Goal: Task Accomplishment & Management: Use online tool/utility

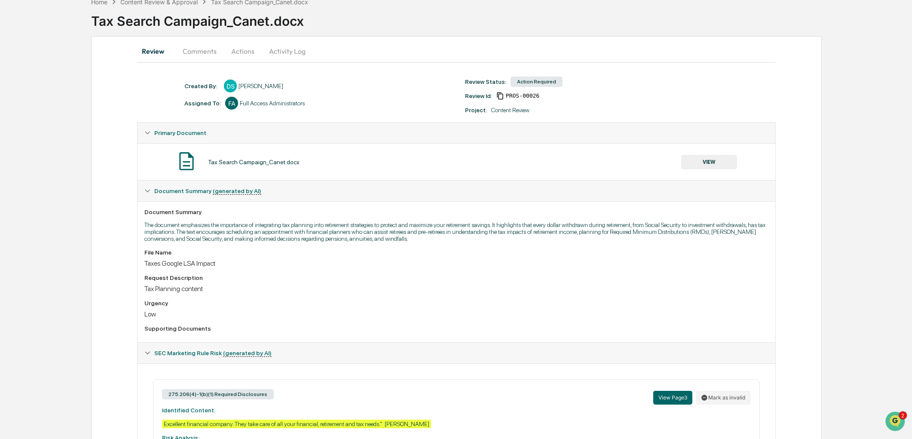
scroll to position [138, 0]
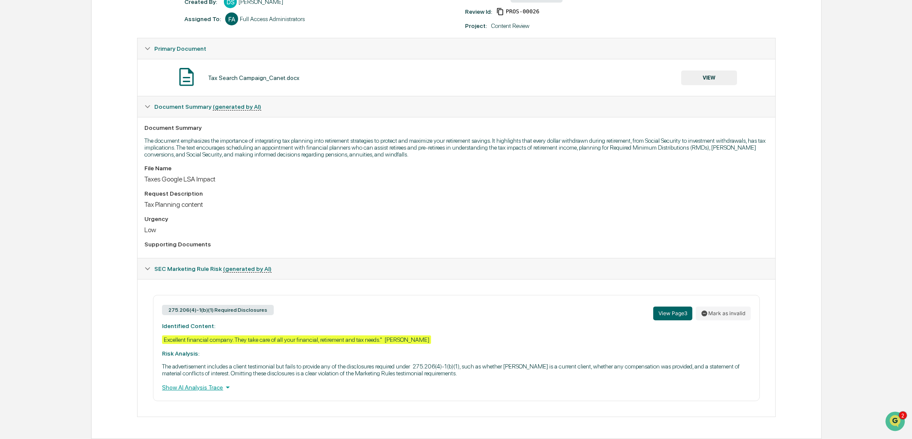
click at [714, 71] on button "VIEW" at bounding box center [709, 78] width 56 height 15
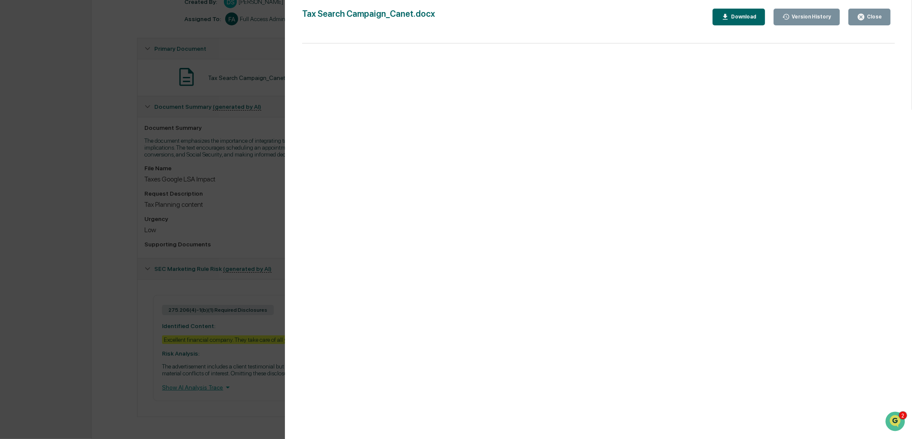
scroll to position [0, 0]
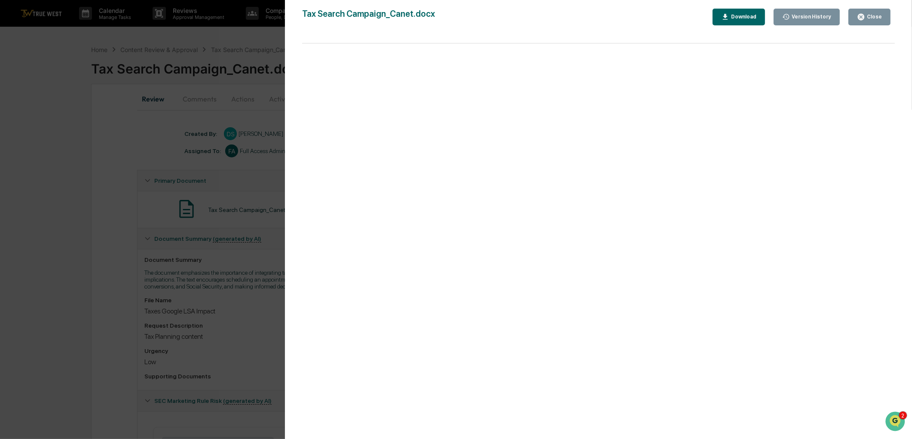
click at [873, 19] on div "Close" at bounding box center [873, 17] width 17 height 6
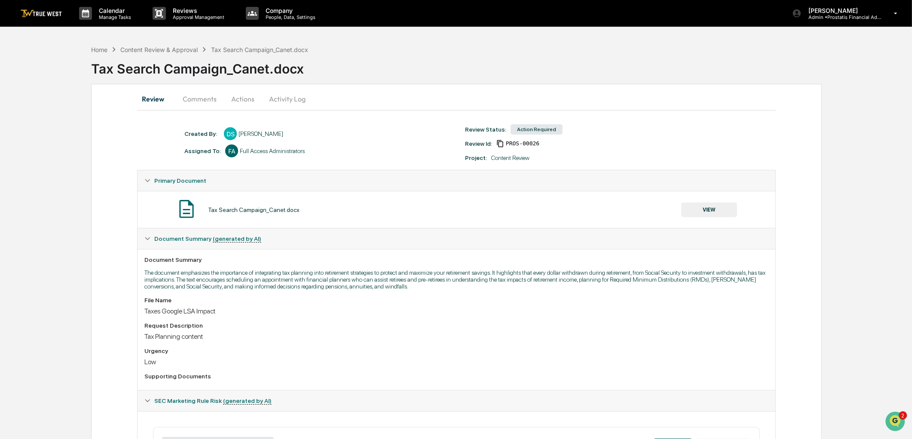
click at [246, 97] on button "Actions" at bounding box center [243, 99] width 39 height 21
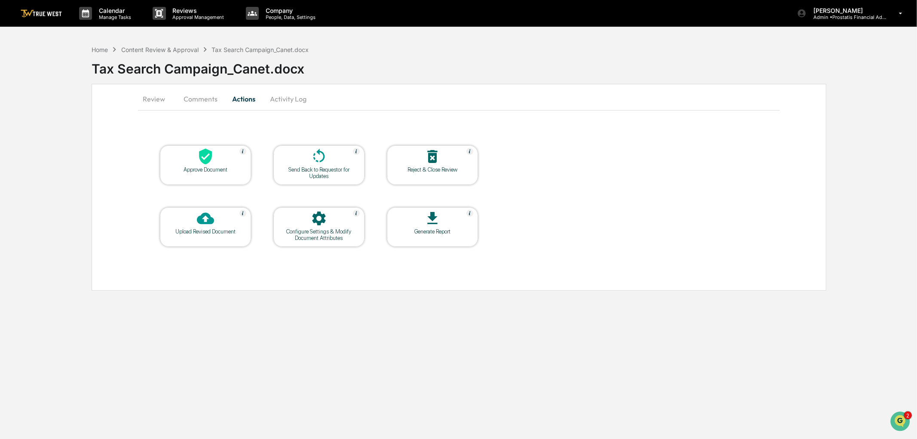
click at [322, 156] on icon at bounding box center [318, 156] width 17 height 17
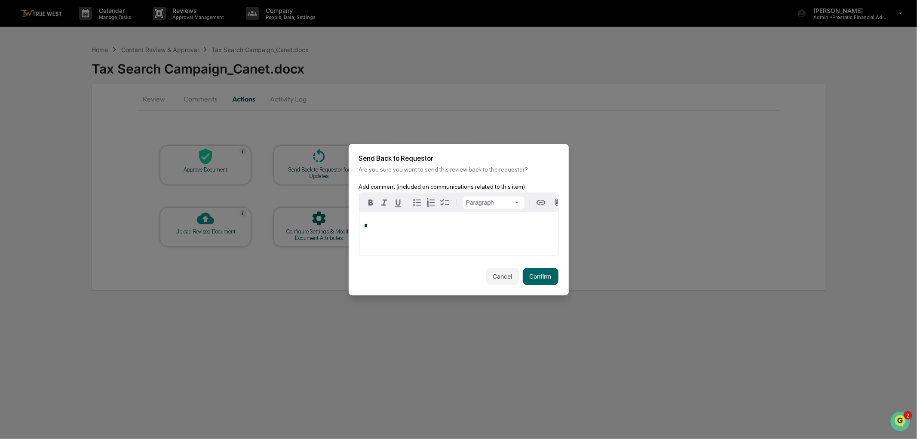
click at [475, 239] on div "*" at bounding box center [458, 233] width 199 height 43
click at [542, 277] on button "Confirm" at bounding box center [541, 276] width 36 height 17
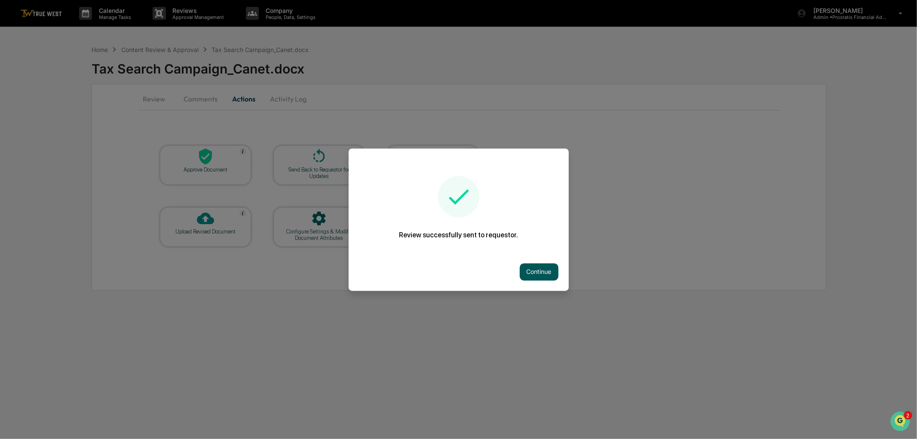
click at [533, 268] on button "Continue" at bounding box center [539, 271] width 39 height 17
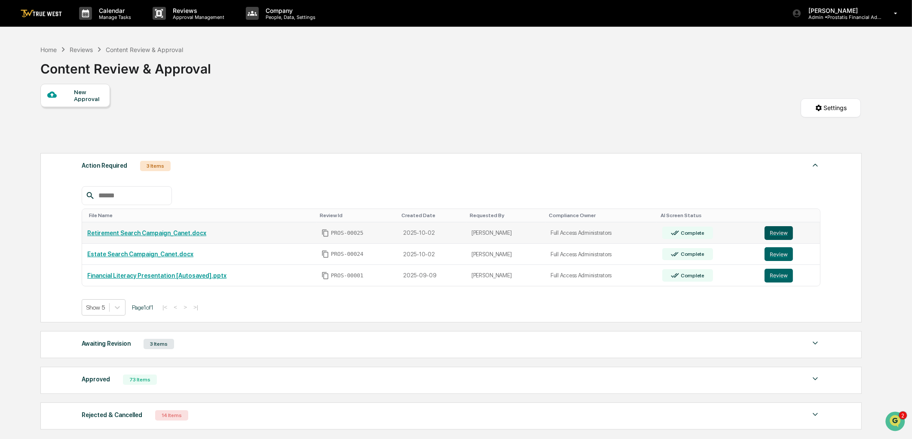
click at [779, 230] on button "Review" at bounding box center [779, 233] width 28 height 14
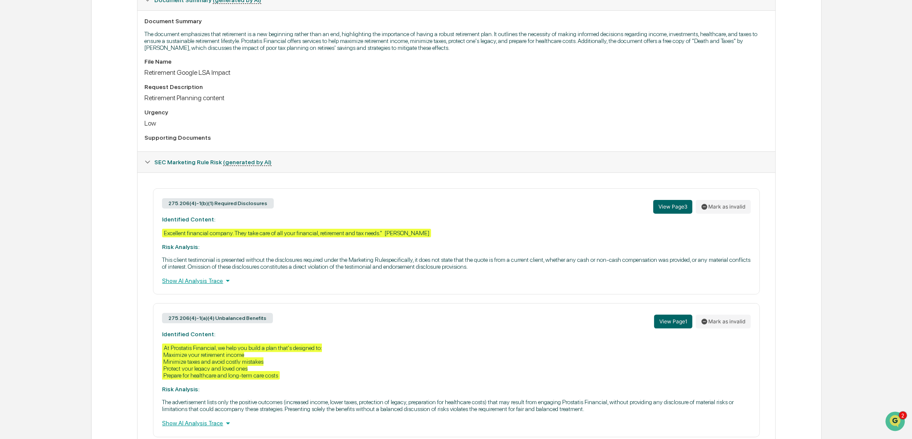
scroll to position [283, 0]
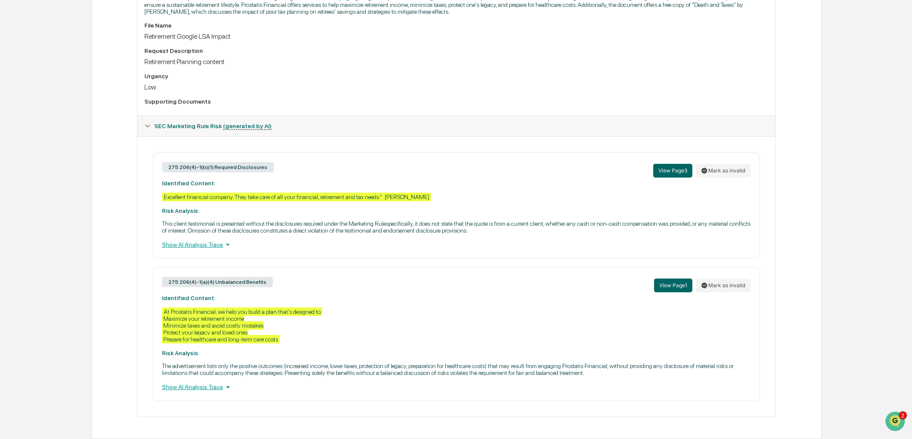
click at [212, 388] on div "Show AI Analysis Trace" at bounding box center [456, 386] width 589 height 9
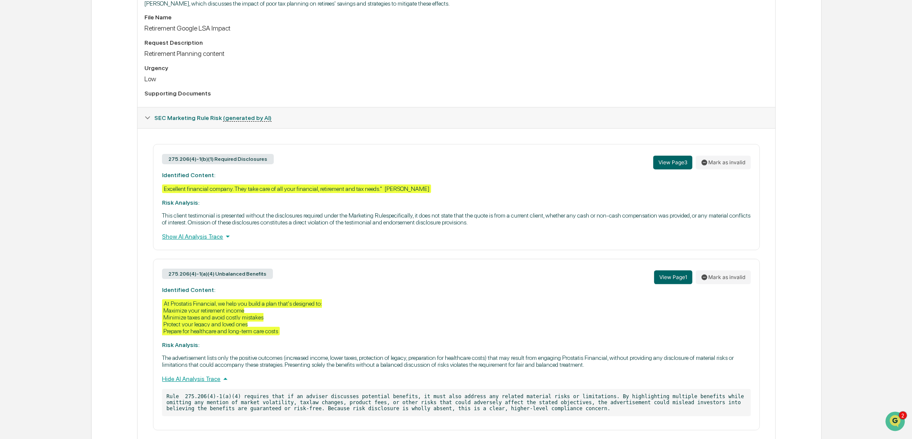
scroll to position [321, 0]
